Goal: Information Seeking & Learning: Learn about a topic

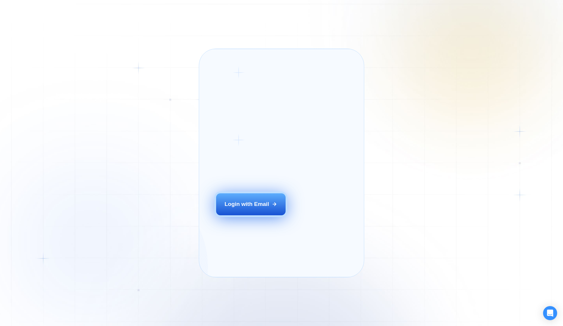
click at [266, 215] on button "Login with Email" at bounding box center [251, 205] width 70 height 22
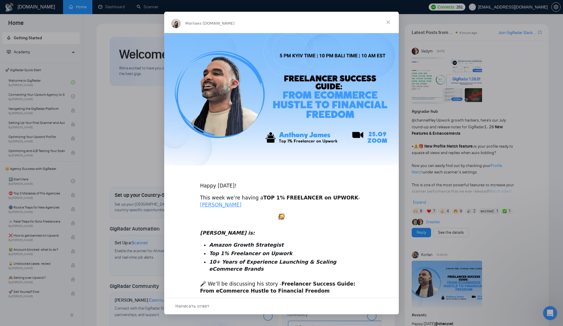
click at [385, 25] on span "Закрыть" at bounding box center [388, 22] width 21 height 21
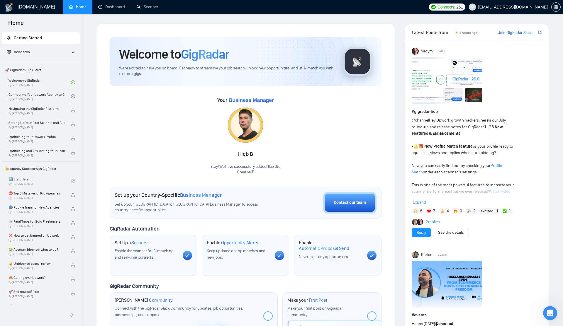
click at [111, 7] on link "Dashboard" at bounding box center [111, 6] width 27 height 5
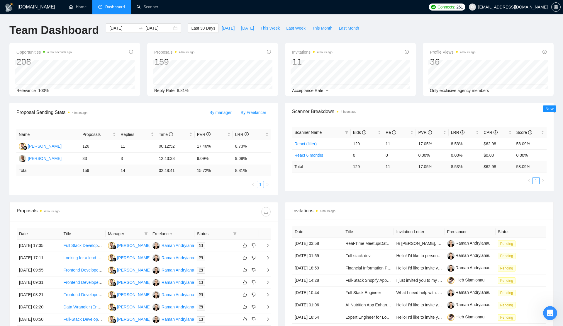
click at [260, 113] on span "By Freelancer" at bounding box center [254, 112] width 26 height 5
click at [236, 114] on input "By Freelancer" at bounding box center [236, 114] width 0 height 0
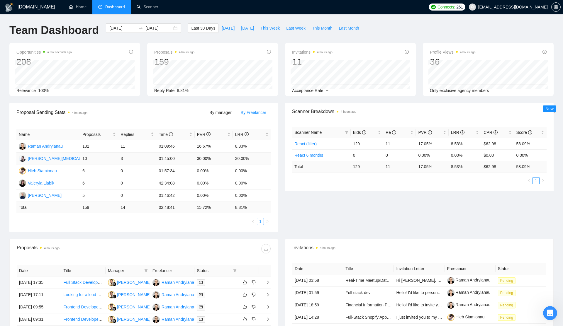
click at [221, 161] on td "30.00%" at bounding box center [214, 159] width 38 height 12
click at [121, 159] on td "3" at bounding box center [137, 159] width 38 height 12
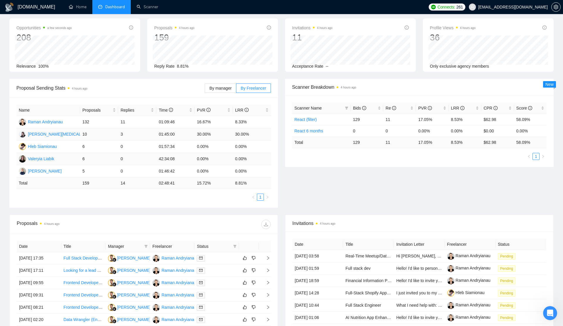
scroll to position [20, 0]
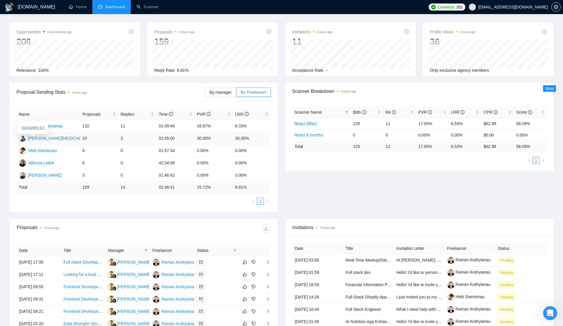
click at [46, 137] on div "Artsemi Bal" at bounding box center [61, 138] width 67 height 6
click at [72, 140] on td "Artsemi Bal" at bounding box center [48, 139] width 64 height 12
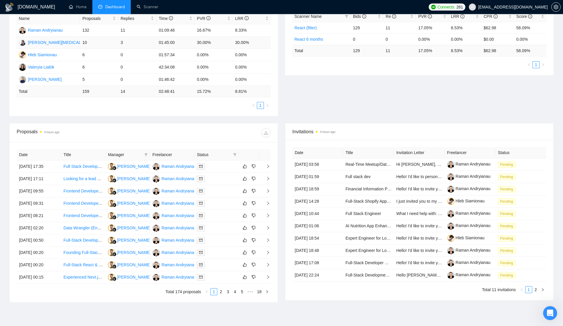
scroll to position [145, 0]
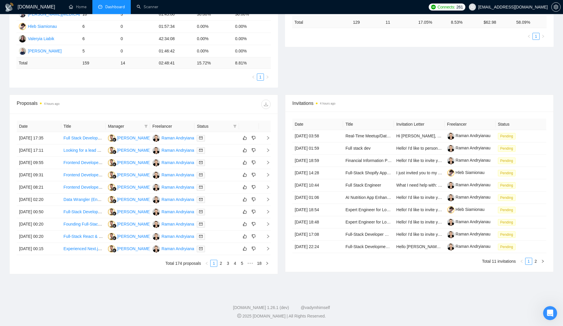
click at [162, 125] on th "Freelancer" at bounding box center [172, 126] width 45 height 11
